Goal: Information Seeking & Learning: Compare options

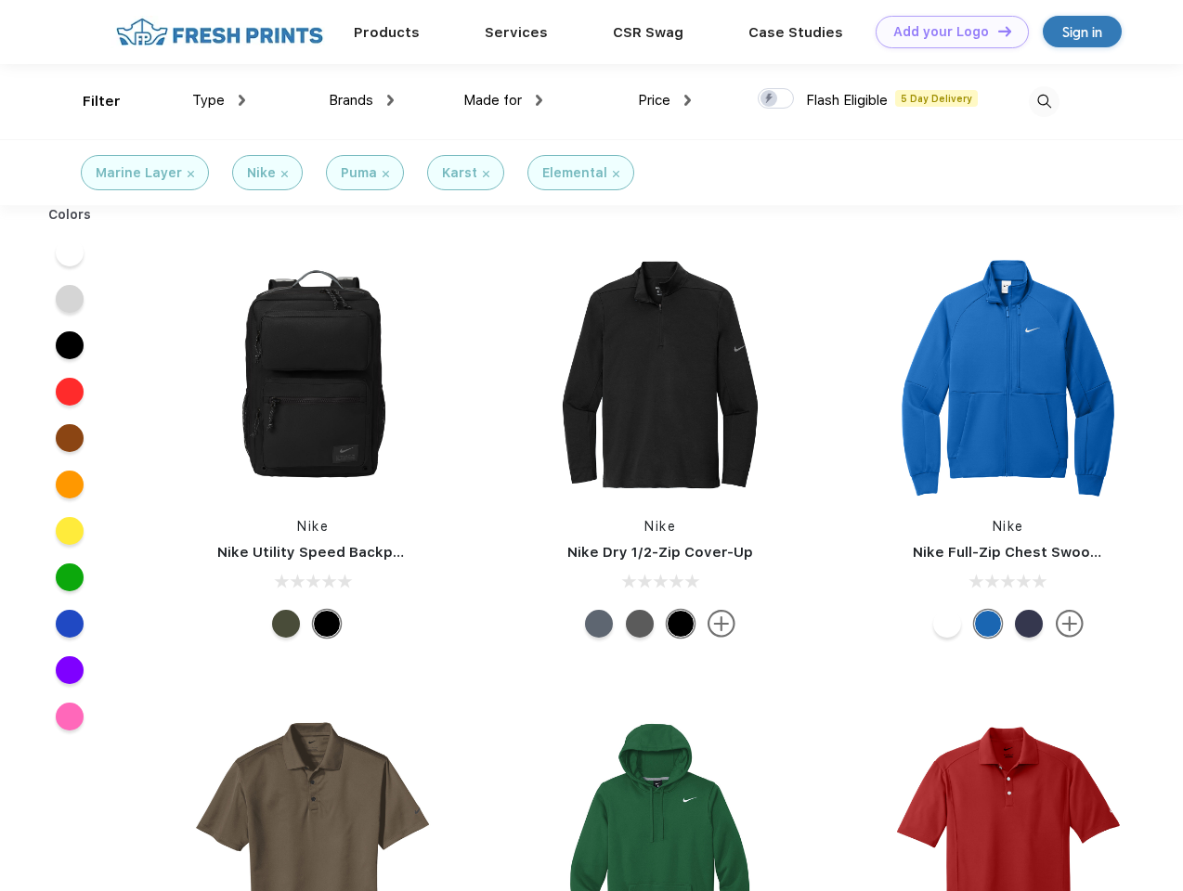
scroll to position [1, 0]
click at [945, 32] on link "Add your Logo Design Tool" at bounding box center [952, 32] width 153 height 33
click at [0, 0] on div "Design Tool" at bounding box center [0, 0] width 0 height 0
click at [996, 31] on link "Add your Logo Design Tool" at bounding box center [952, 32] width 153 height 33
click at [89, 101] on div "Filter" at bounding box center [102, 101] width 38 height 21
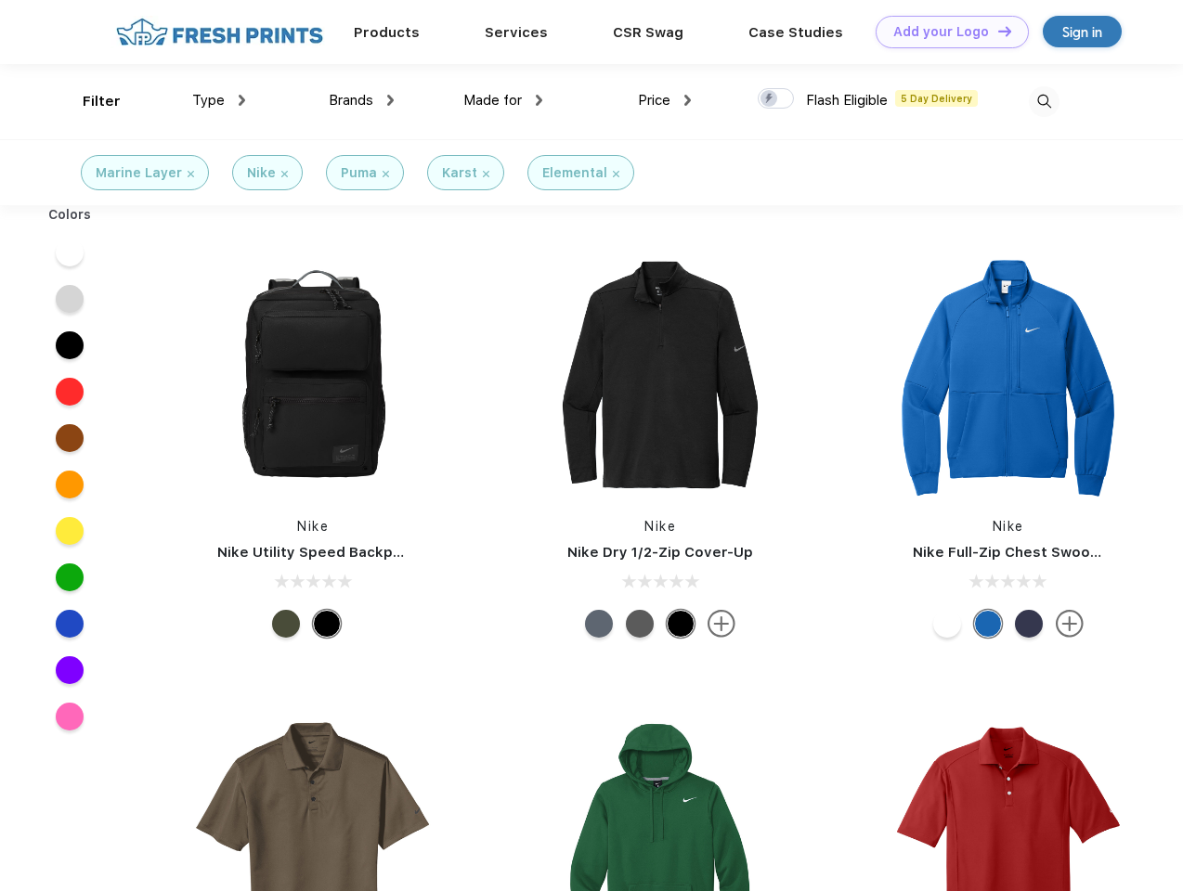
click at [219, 100] on span "Type" at bounding box center [208, 100] width 33 height 17
click at [361, 100] on span "Brands" at bounding box center [351, 100] width 45 height 17
click at [503, 100] on span "Made for" at bounding box center [492, 100] width 59 height 17
click at [665, 100] on span "Price" at bounding box center [654, 100] width 33 height 17
click at [776, 99] on div at bounding box center [776, 98] width 36 height 20
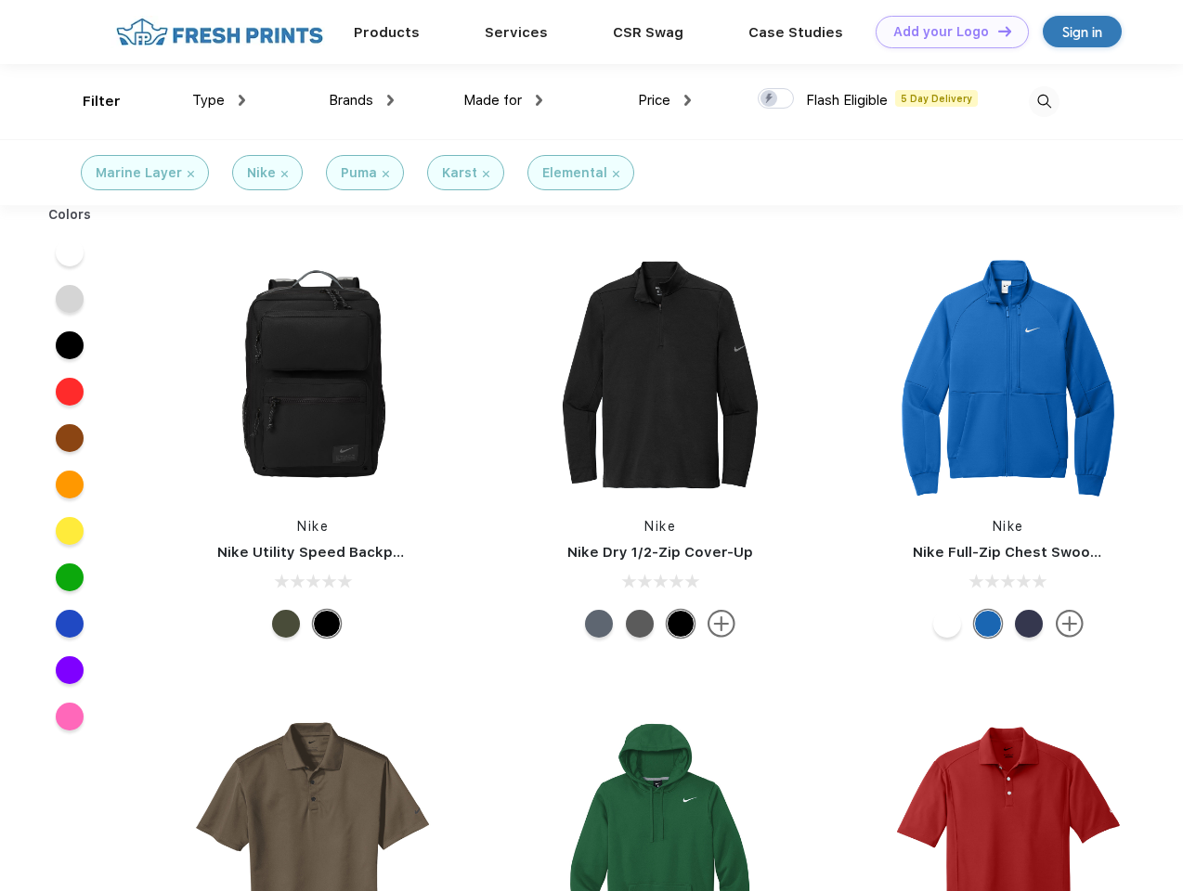
click at [770, 99] on input "checkbox" at bounding box center [764, 93] width 12 height 12
click at [1044, 101] on img at bounding box center [1044, 101] width 31 height 31
